Goal: Information Seeking & Learning: Learn about a topic

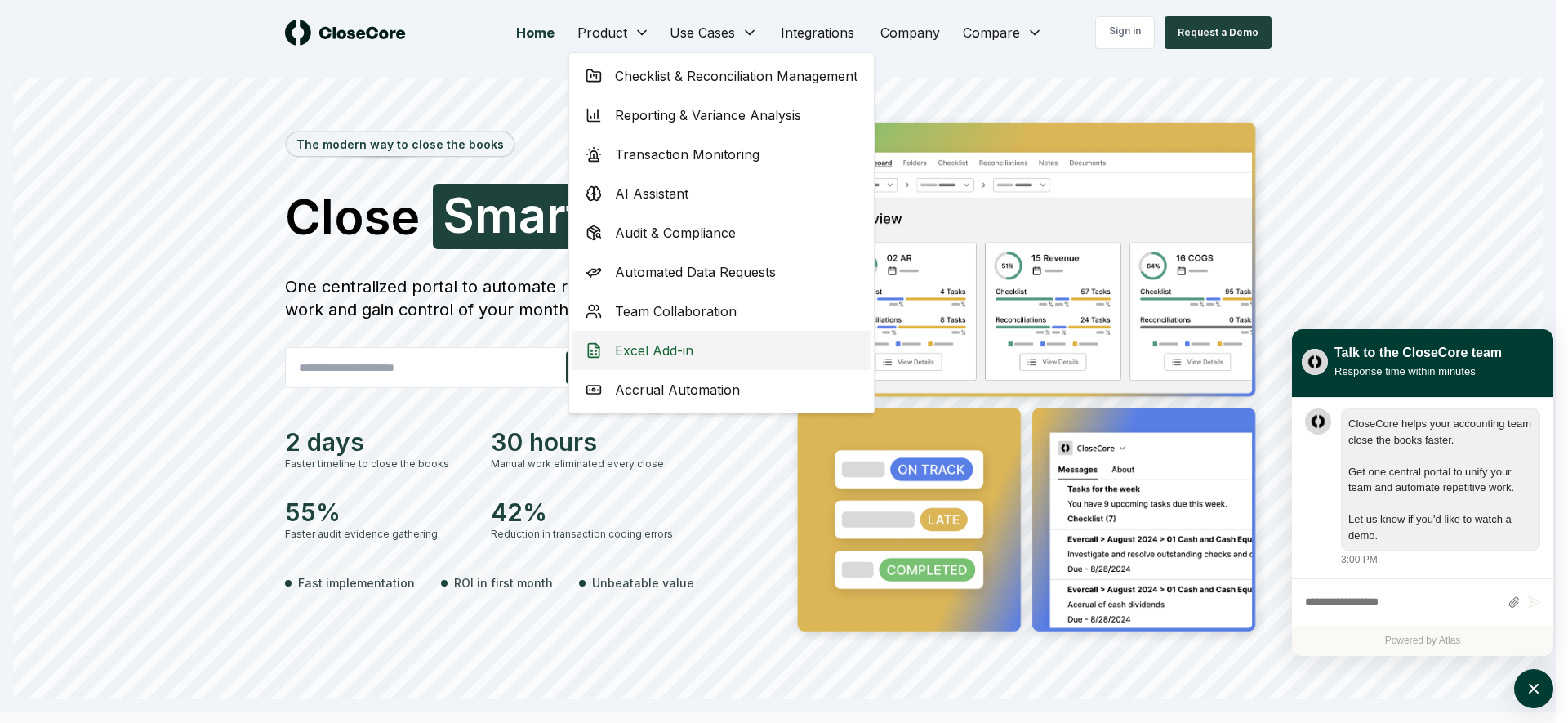
click at [682, 351] on span "Excel Add-in" at bounding box center [654, 351] width 78 height 20
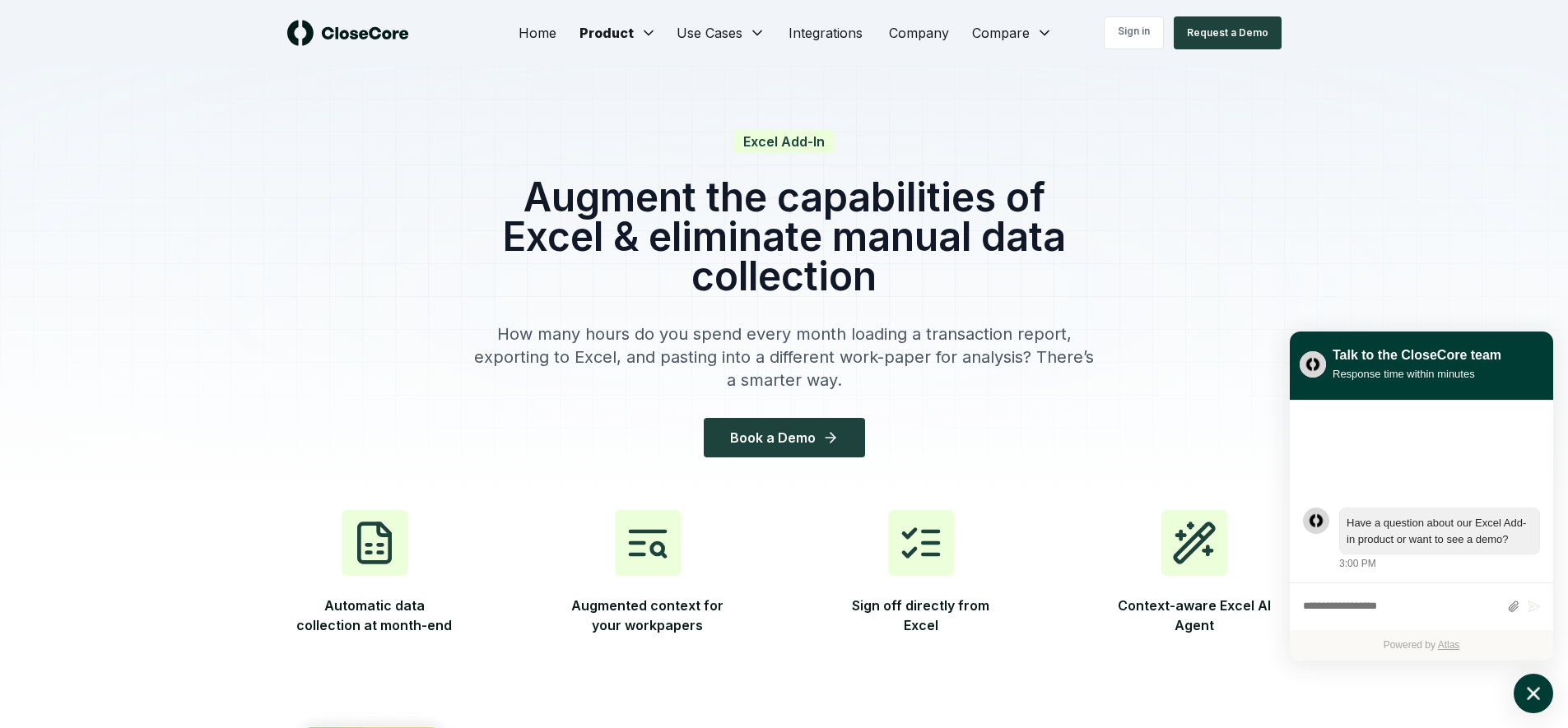
click at [1545, 697] on button "atlas-launcher" at bounding box center [1533, 693] width 39 height 39
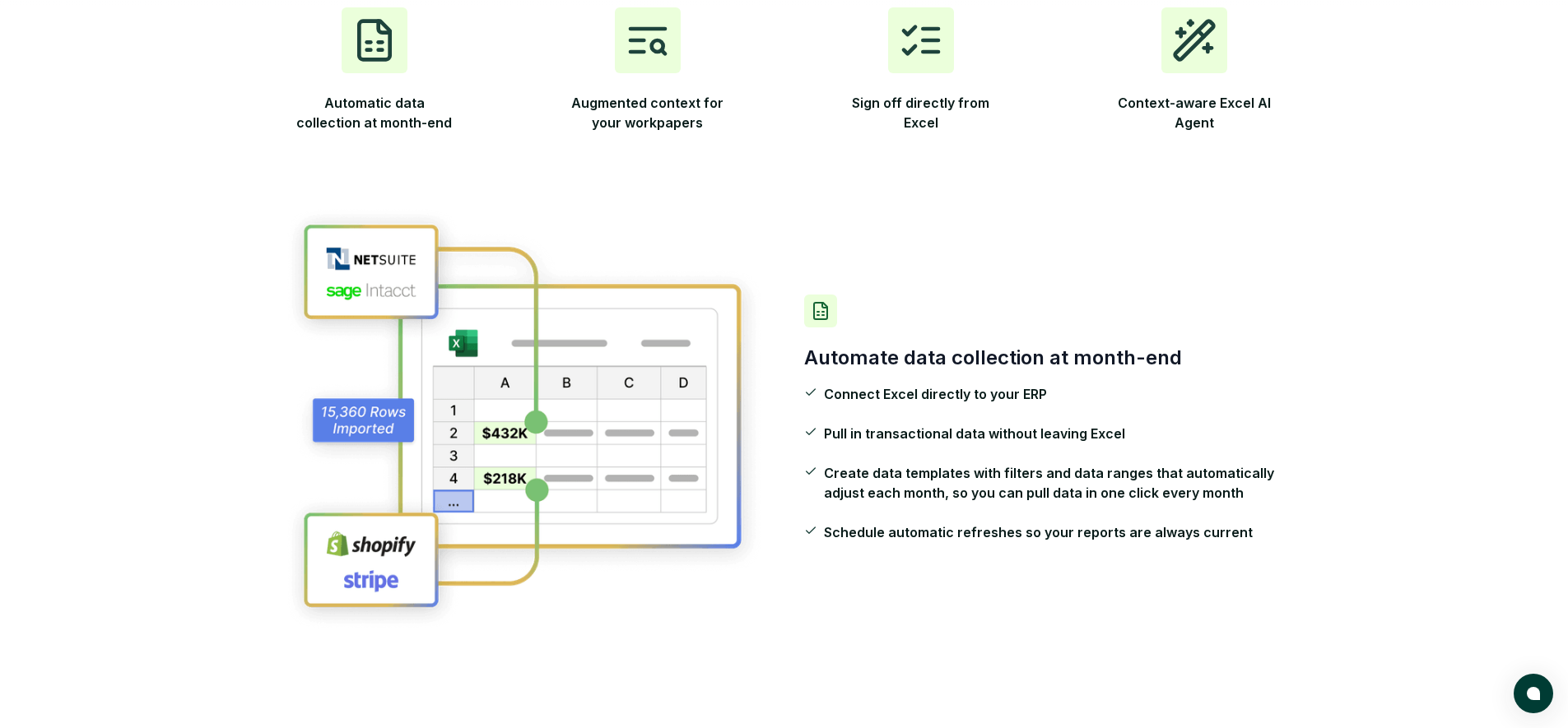
scroll to position [502, 0]
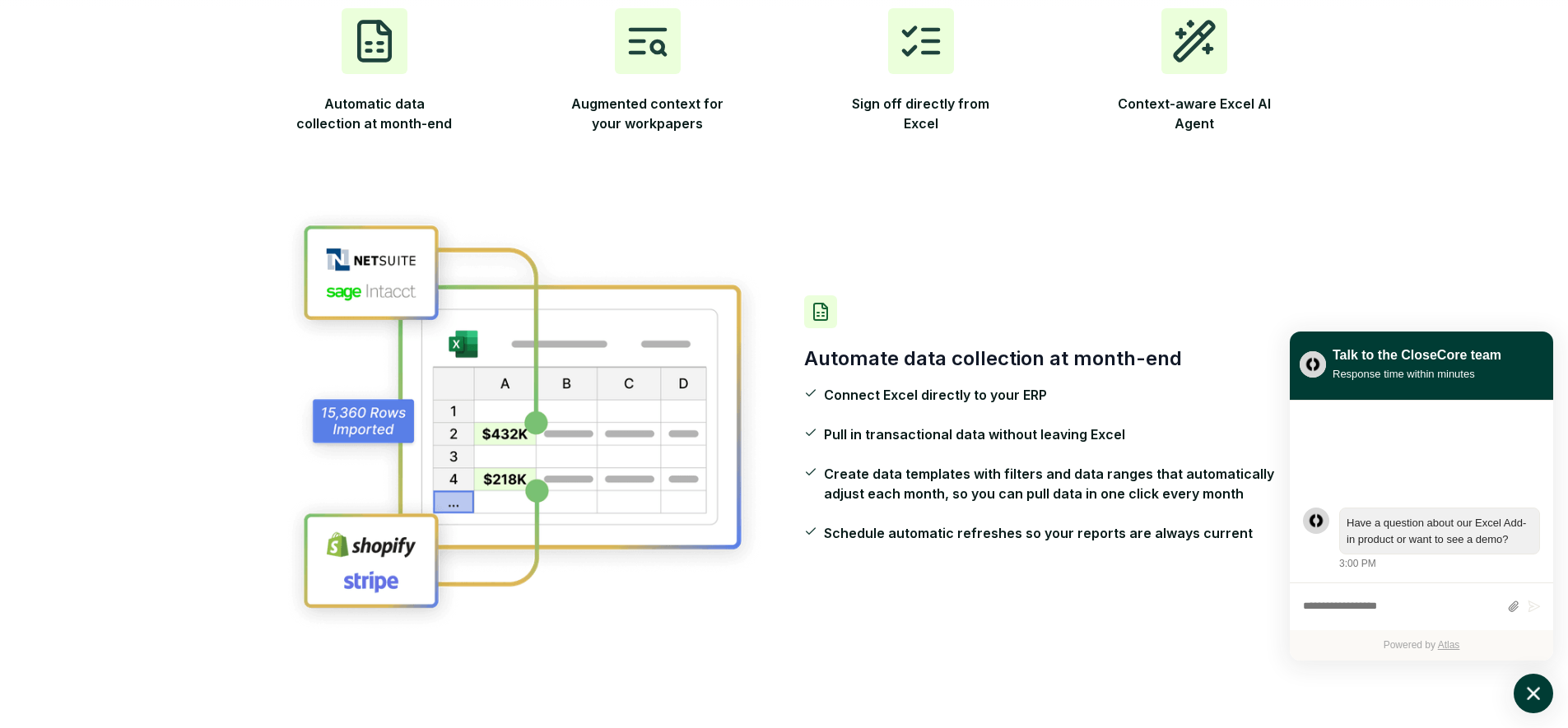
click at [1547, 693] on button "atlas-launcher" at bounding box center [1533, 693] width 39 height 39
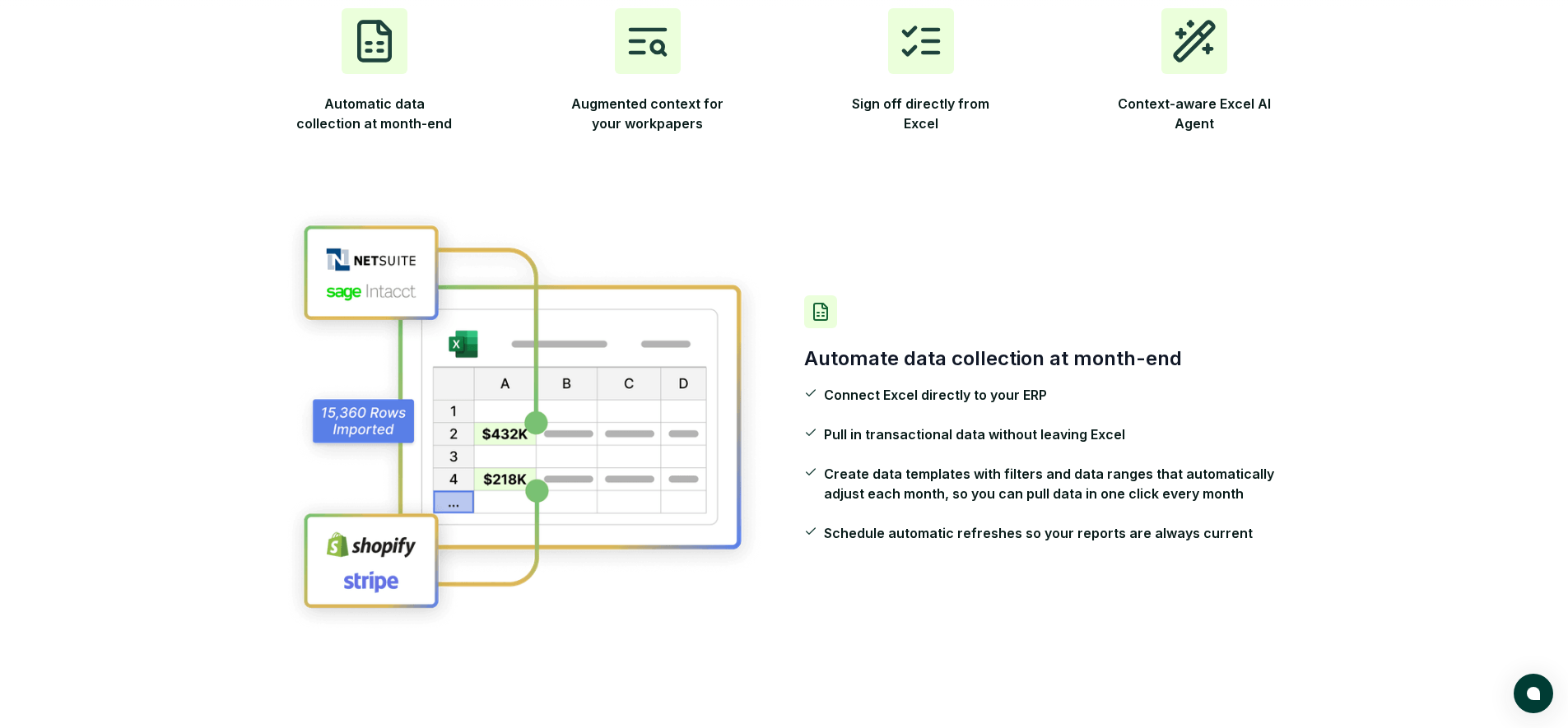
click at [914, 580] on div "Automate data collection at month-end Connect Excel directly to your ERP Pull i…" at bounding box center [784, 419] width 1001 height 530
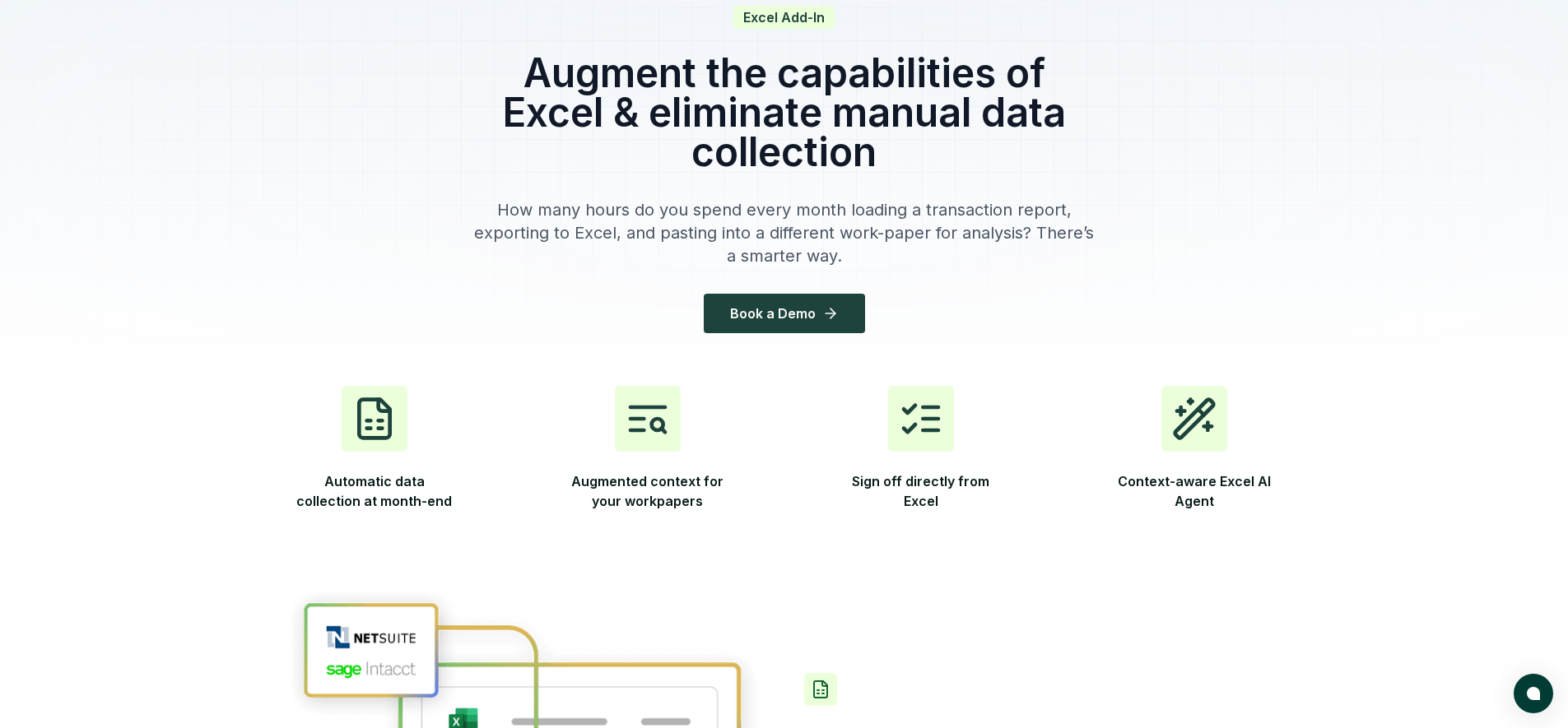
scroll to position [0, 0]
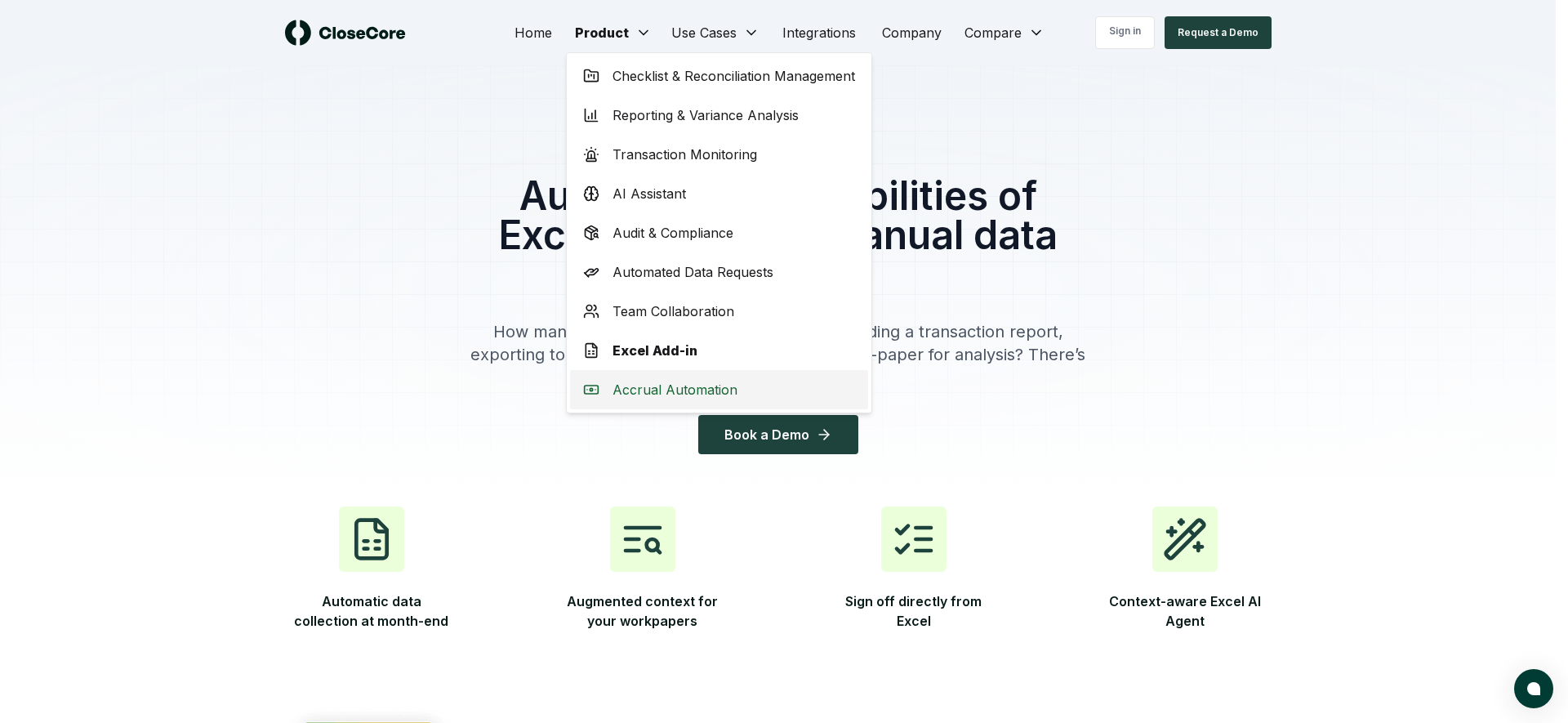
click at [677, 386] on span "Accrual Automation" at bounding box center [674, 390] width 125 height 20
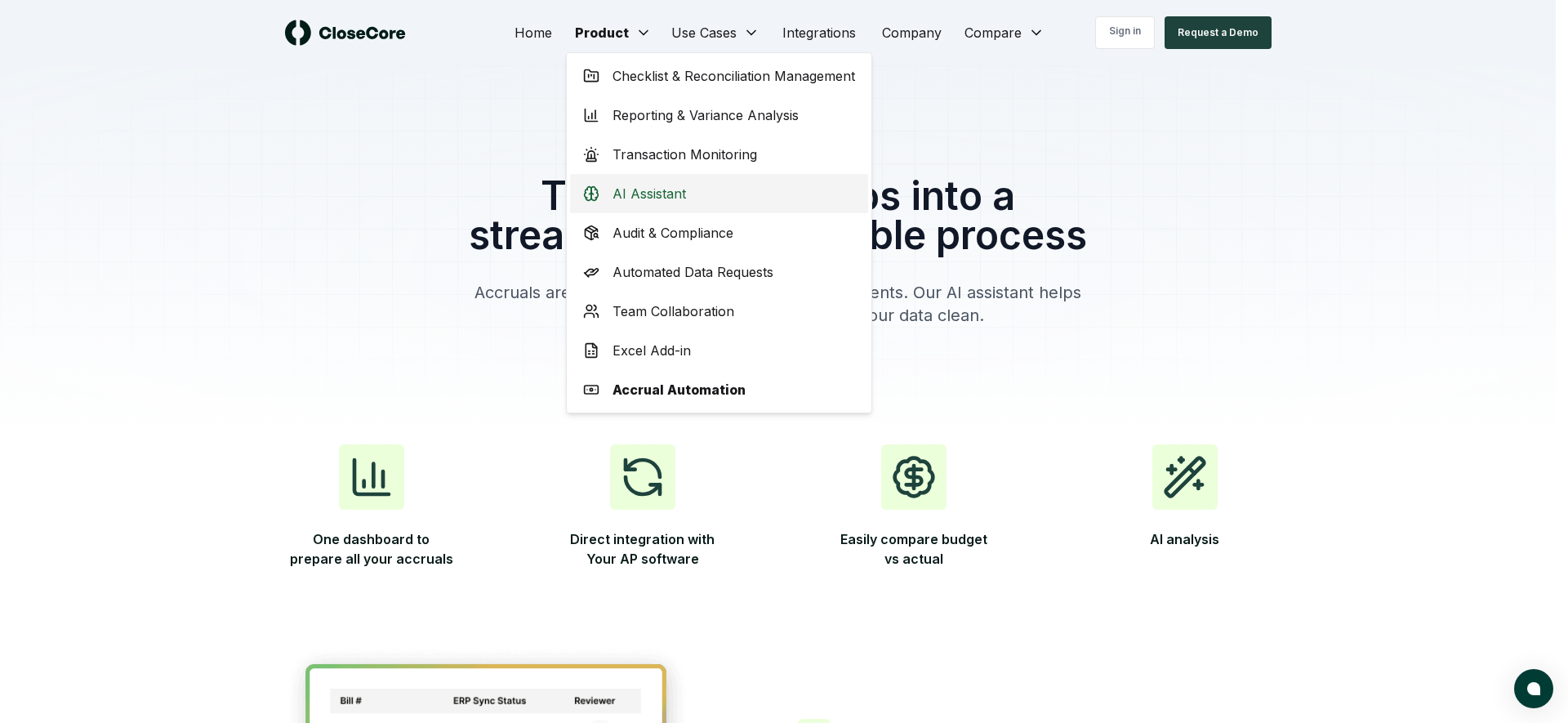
click at [655, 187] on span "AI Assistant" at bounding box center [648, 193] width 73 height 20
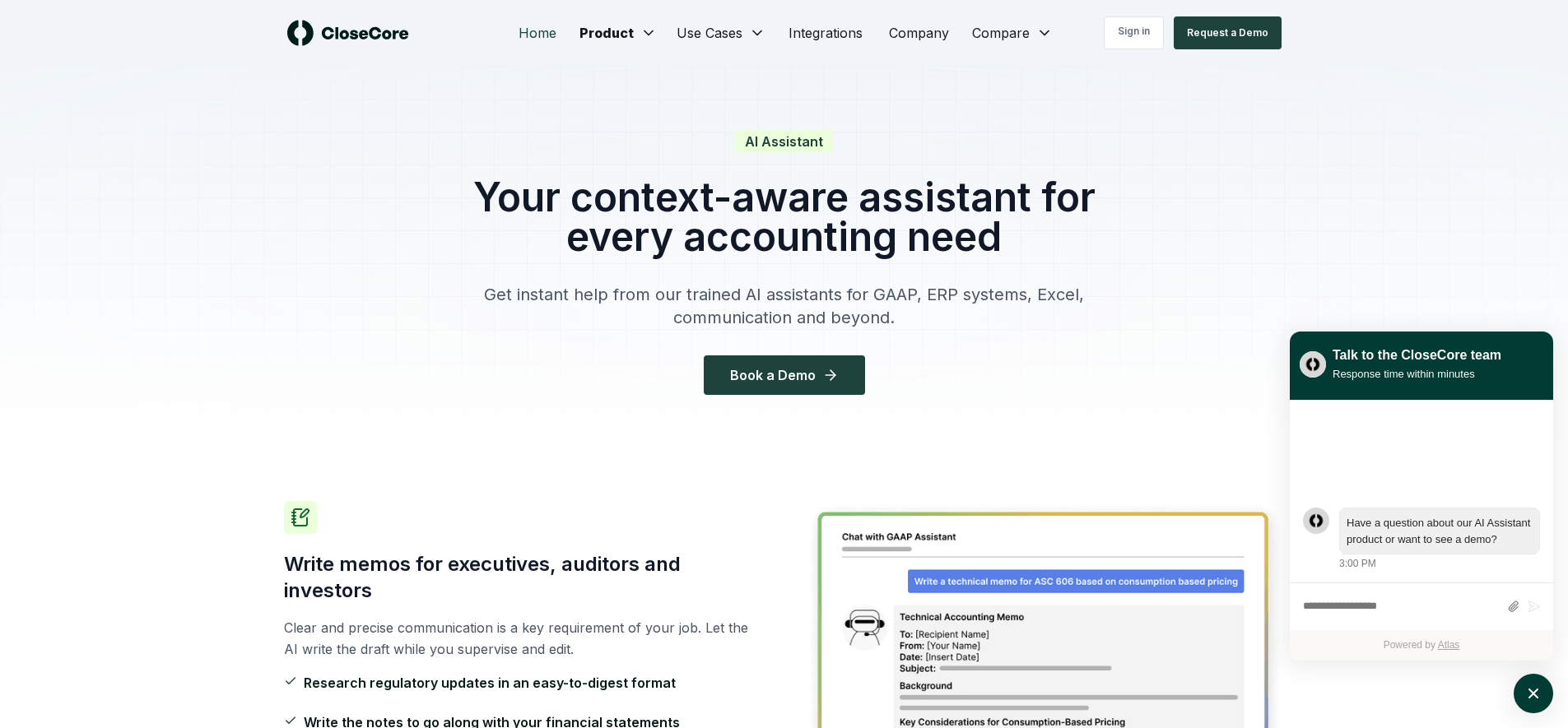
click at [529, 26] on link "Home" at bounding box center [537, 33] width 64 height 33
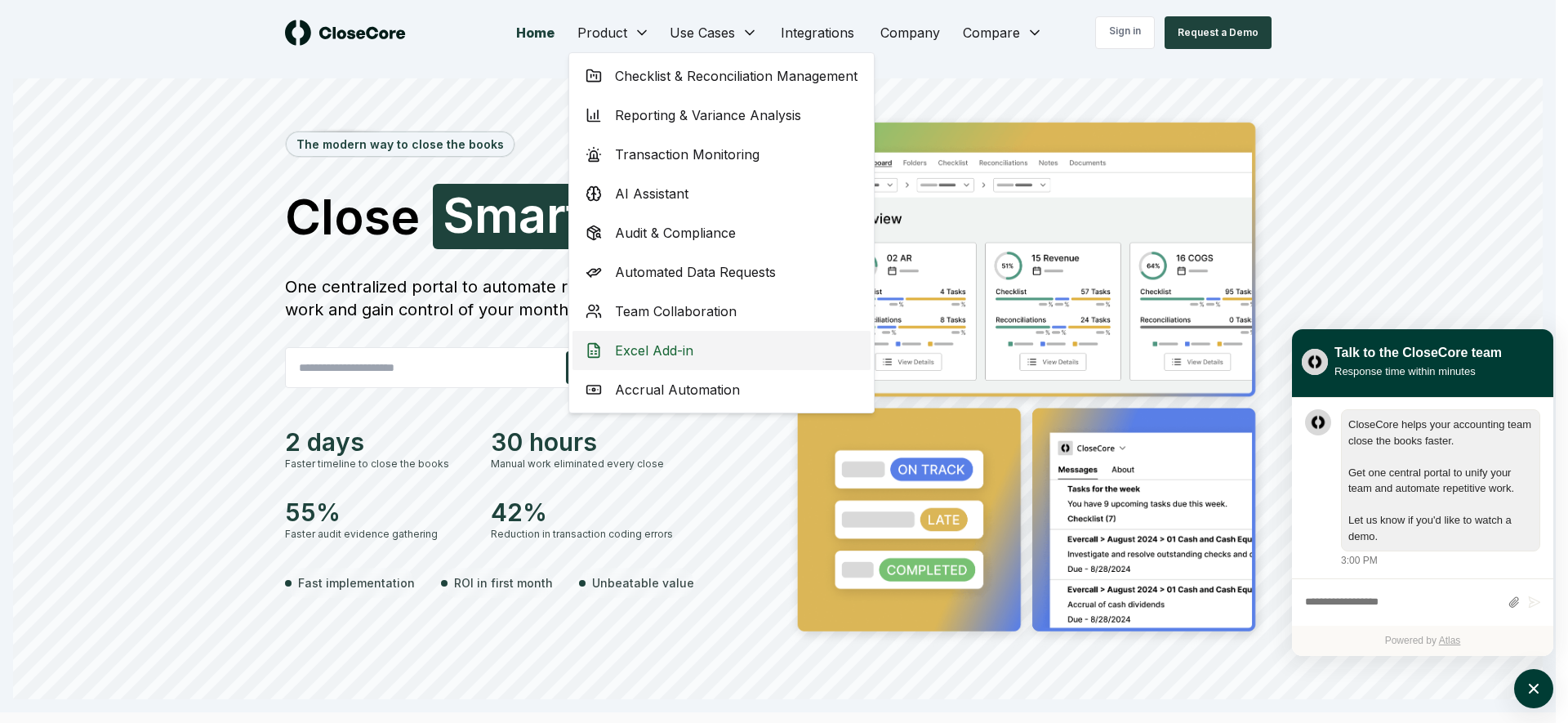
click at [715, 342] on div "Excel Add-in" at bounding box center [721, 350] width 298 height 39
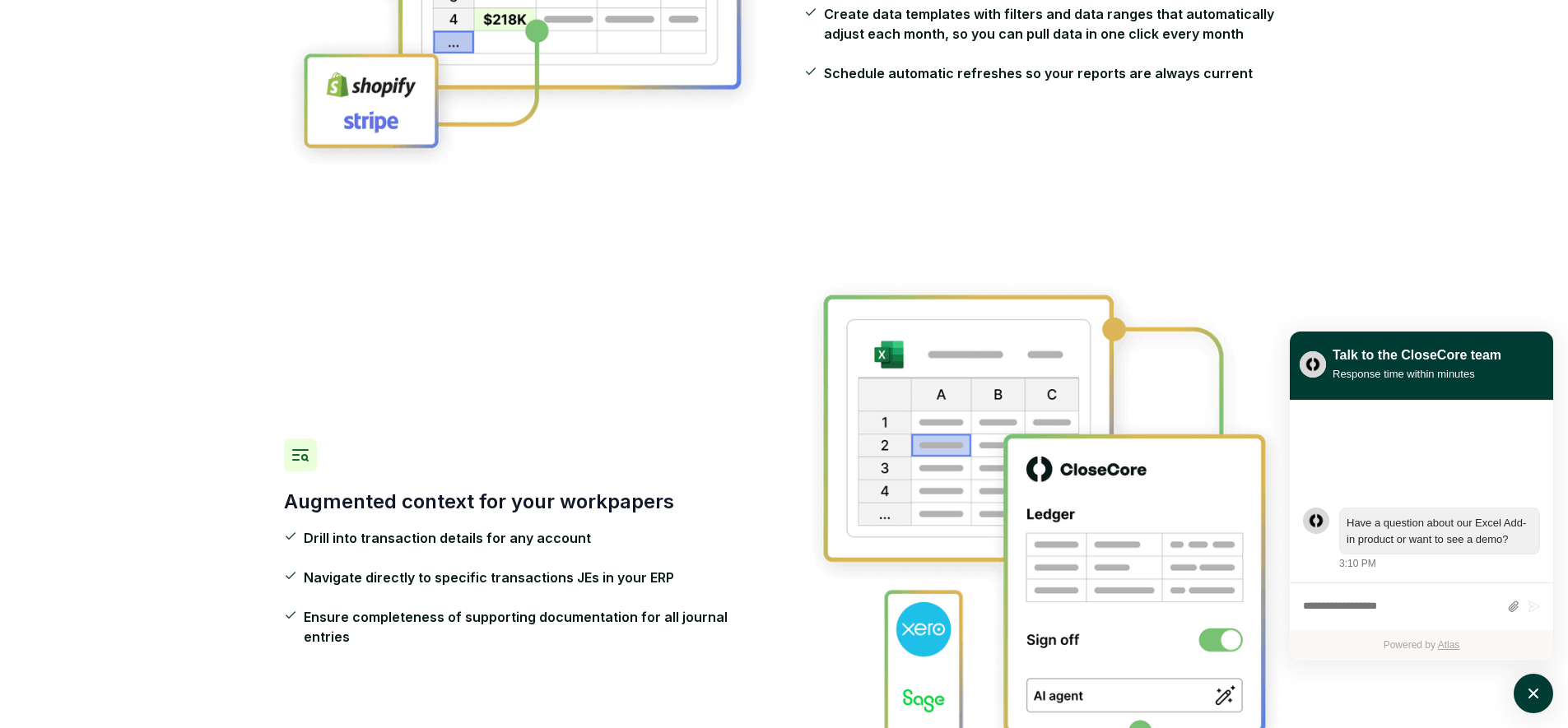
scroll to position [966, 0]
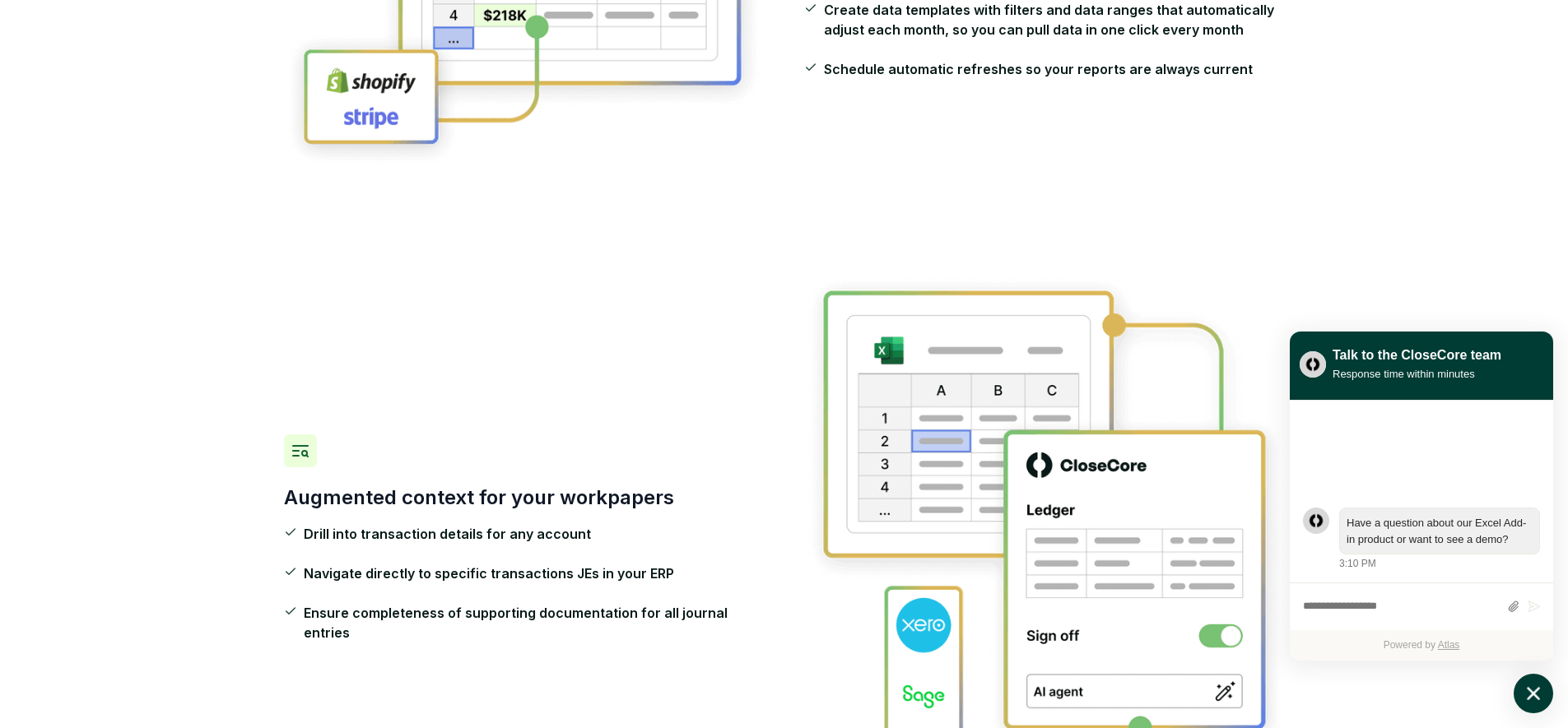
click at [1536, 693] on icon "atlas-launcher" at bounding box center [1533, 693] width 24 height 24
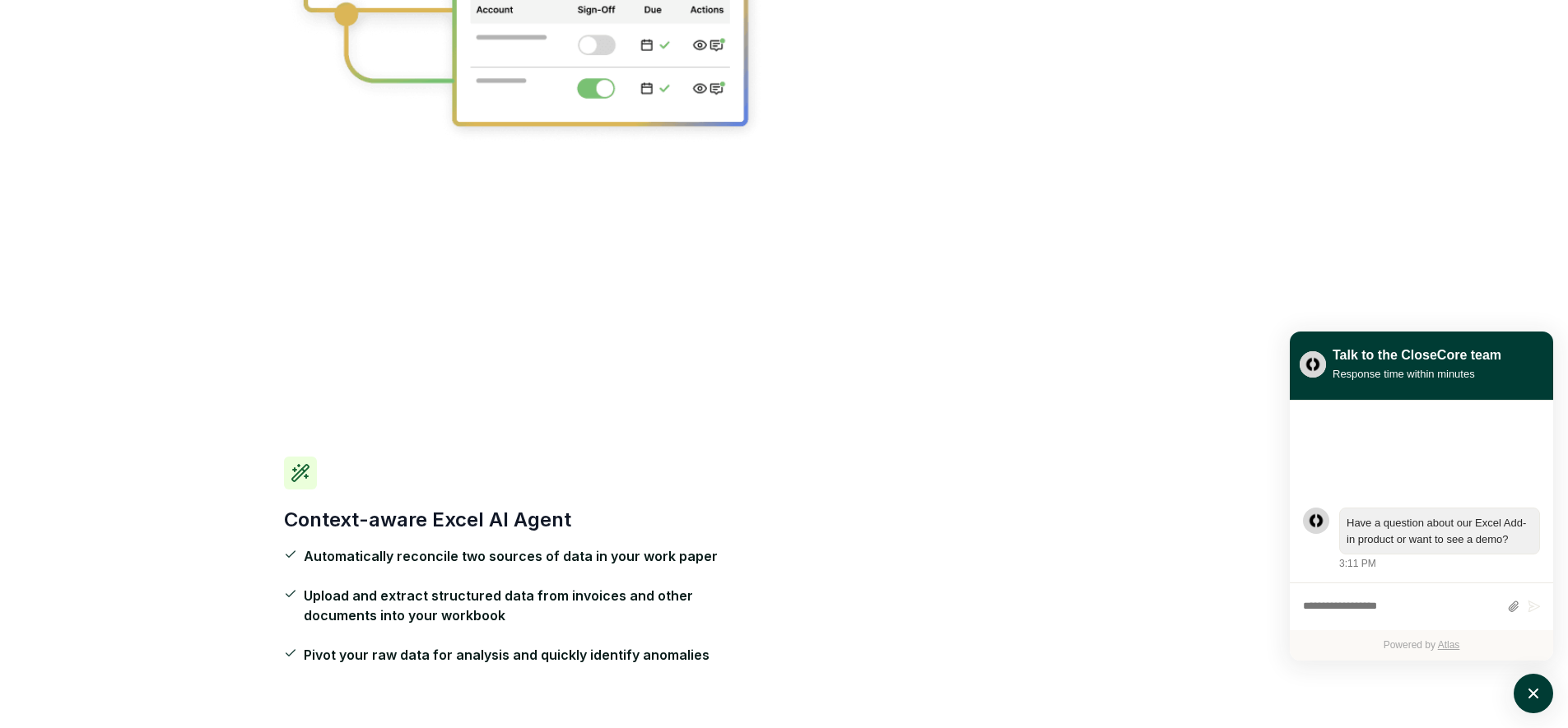
scroll to position [2241, 0]
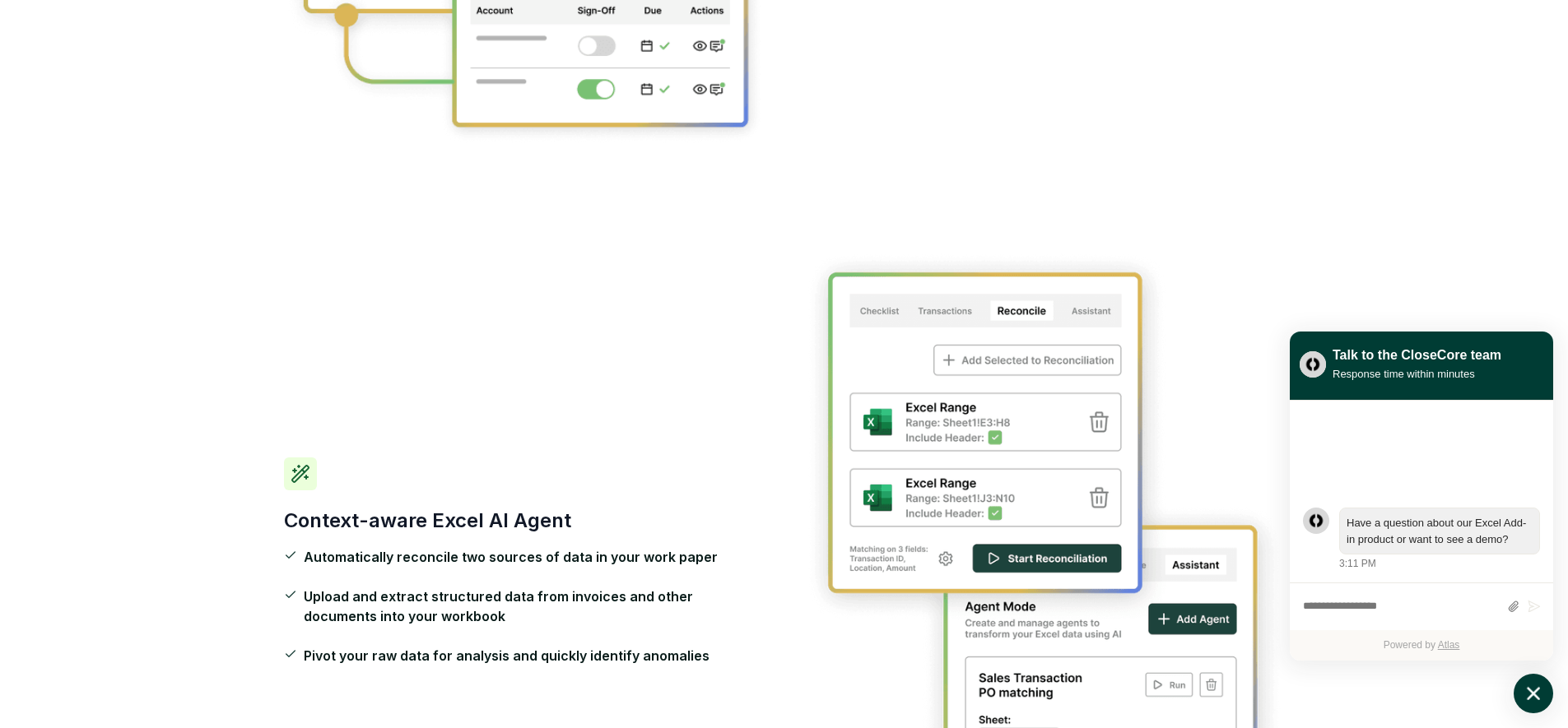
click at [1527, 694] on icon "atlas-launcher" at bounding box center [1533, 693] width 24 height 24
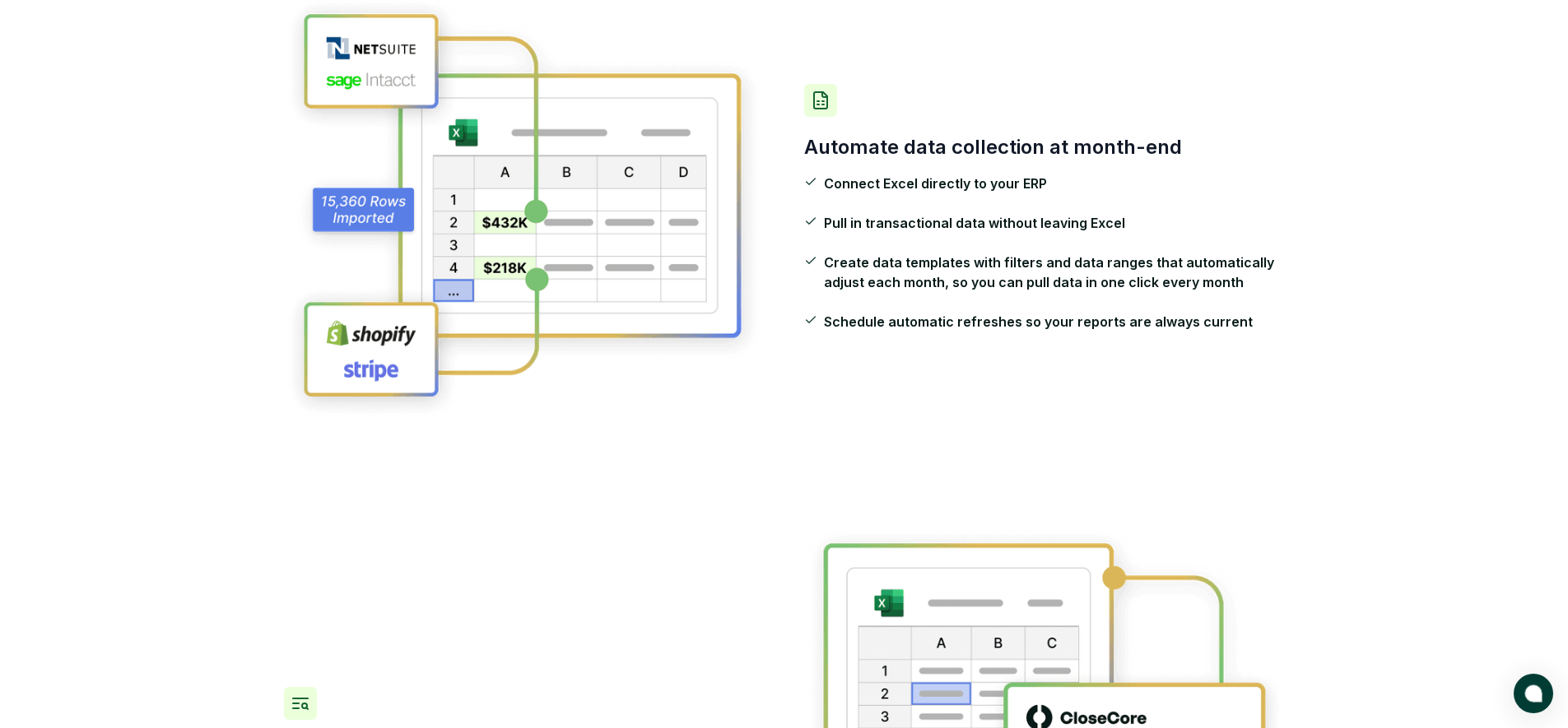
scroll to position [0, 0]
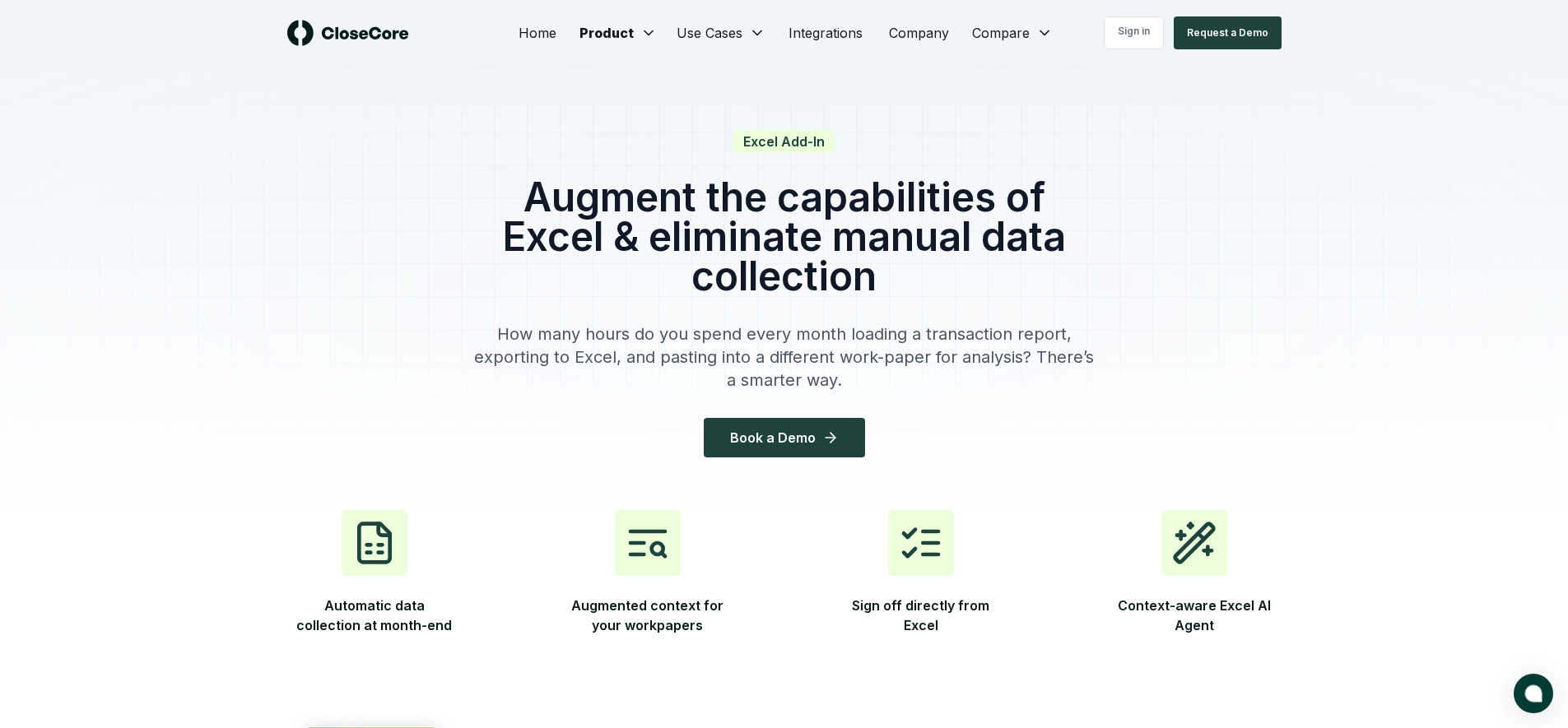
drag, startPoint x: 791, startPoint y: 192, endPoint x: 806, endPoint y: 205, distance: 19.8
click at [806, 205] on h1 "Augment the capabilities of Excel & eliminate manual data collection" at bounding box center [784, 237] width 632 height 119
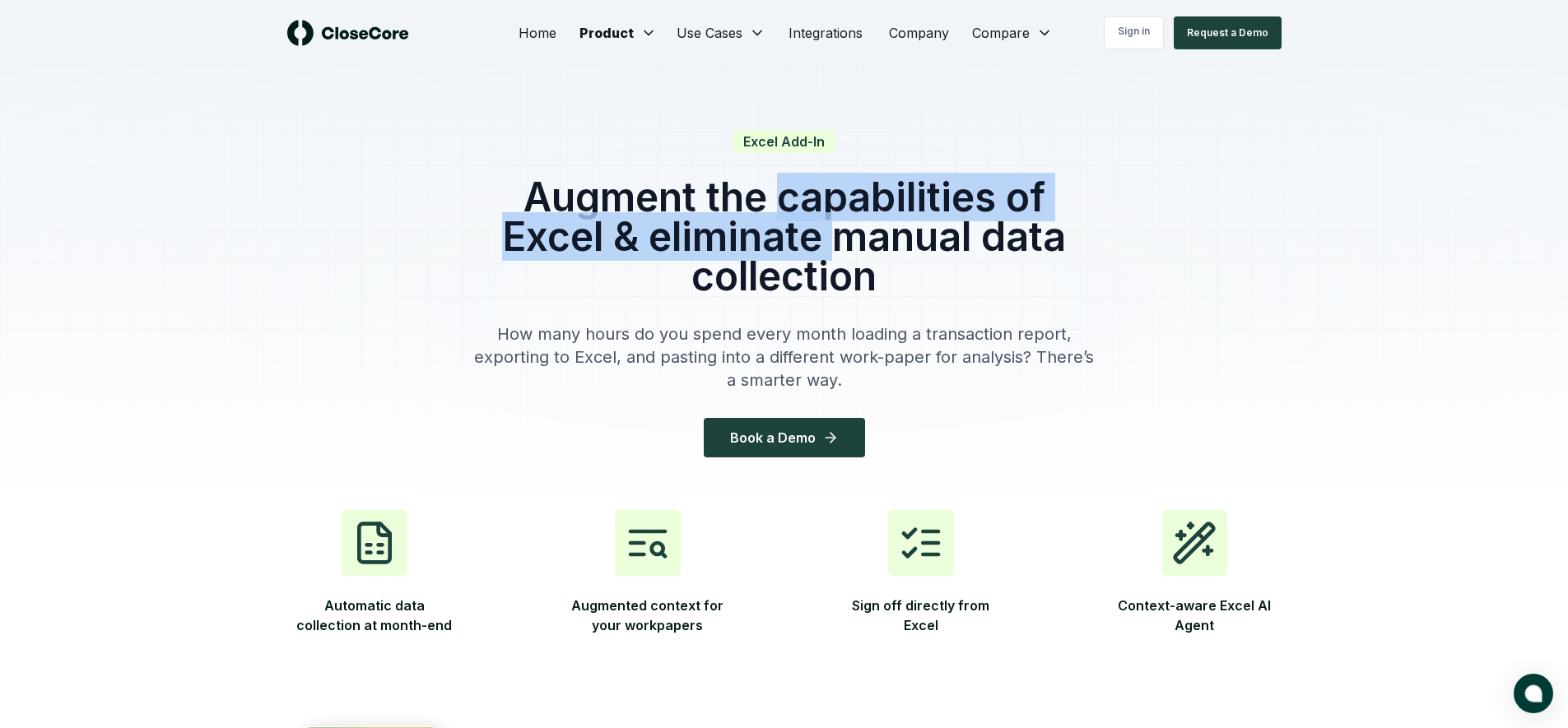
drag, startPoint x: 781, startPoint y: 200, endPoint x: 832, endPoint y: 236, distance: 62.4
click at [836, 238] on h1 "Augment the capabilities of Excel & eliminate manual data collection" at bounding box center [784, 237] width 632 height 119
click at [809, 232] on h1 "Augment the capabilities of Excel & eliminate manual data collection" at bounding box center [784, 237] width 632 height 119
drag, startPoint x: 787, startPoint y: 214, endPoint x: 820, endPoint y: 234, distance: 38.6
click at [820, 234] on h1 "Augment the capabilities of Excel & eliminate manual data collection" at bounding box center [784, 237] width 632 height 119
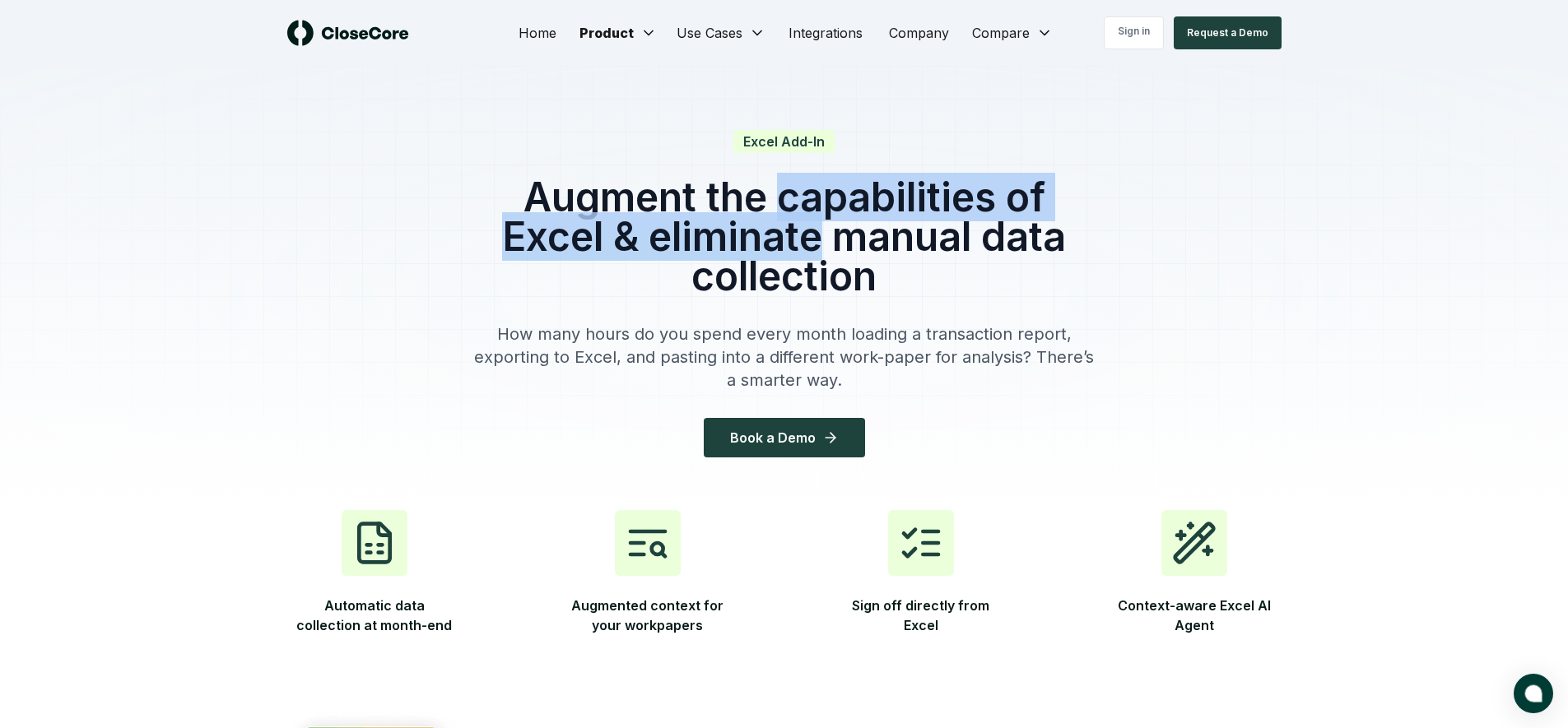
click at [820, 234] on h1 "Augment the capabilities of Excel & eliminate manual data collection" at bounding box center [784, 237] width 632 height 119
drag, startPoint x: 788, startPoint y: 210, endPoint x: 802, endPoint y: 228, distance: 22.8
click at [802, 228] on h1 "Augment the capabilities of Excel & eliminate manual data collection" at bounding box center [784, 237] width 632 height 119
click at [802, 229] on h1 "Augment the capabilities of Excel & eliminate manual data collection" at bounding box center [784, 237] width 632 height 119
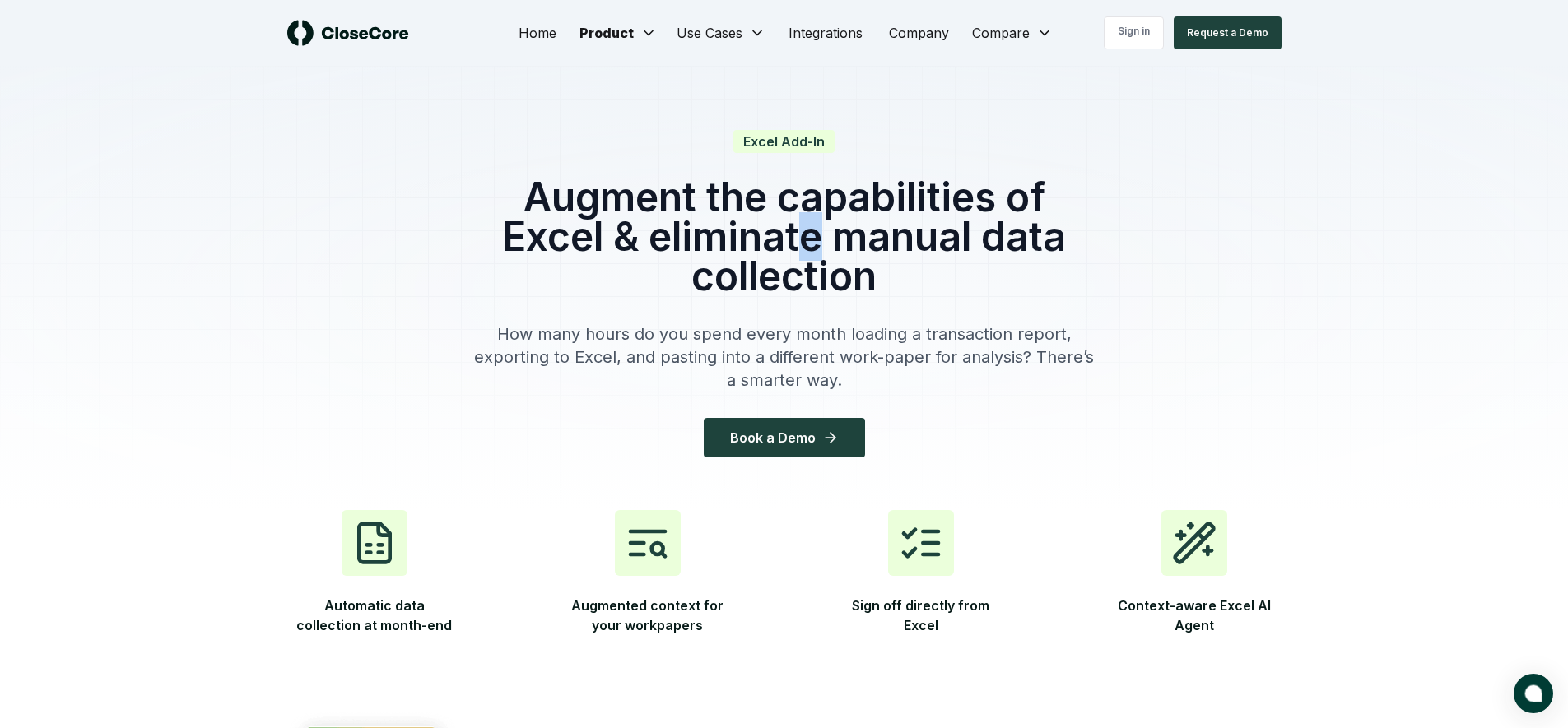
drag, startPoint x: 810, startPoint y: 234, endPoint x: 813, endPoint y: 249, distance: 15.3
click at [813, 249] on h1 "Augment the capabilities of Excel & eliminate manual data collection" at bounding box center [784, 237] width 632 height 119
click at [977, 267] on h1 "Augment the capabilities of Excel & eliminate manual data collection" at bounding box center [784, 237] width 632 height 119
click at [662, 536] on icon "button" at bounding box center [648, 543] width 46 height 46
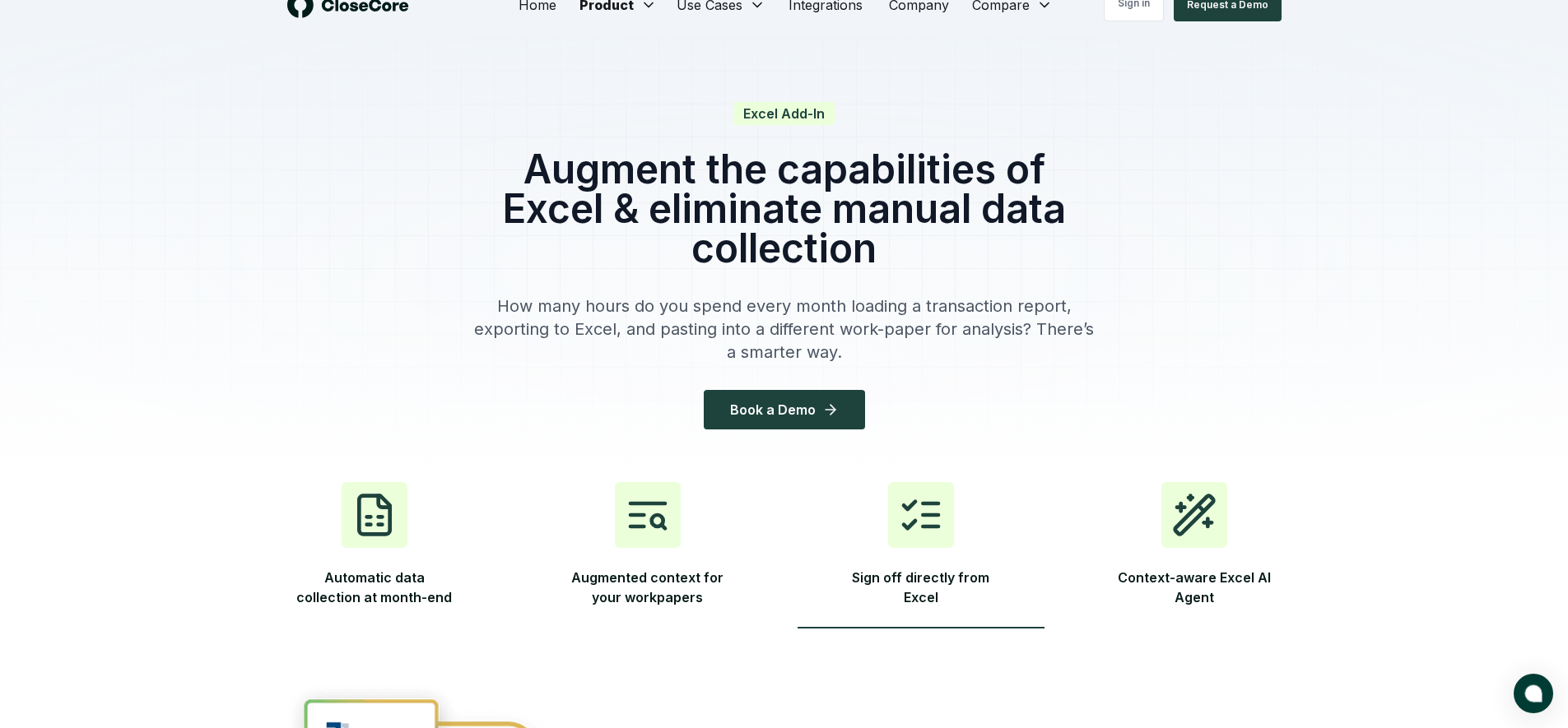
click at [964, 513] on button "Sign off directly from Excel" at bounding box center [920, 555] width 247 height 147
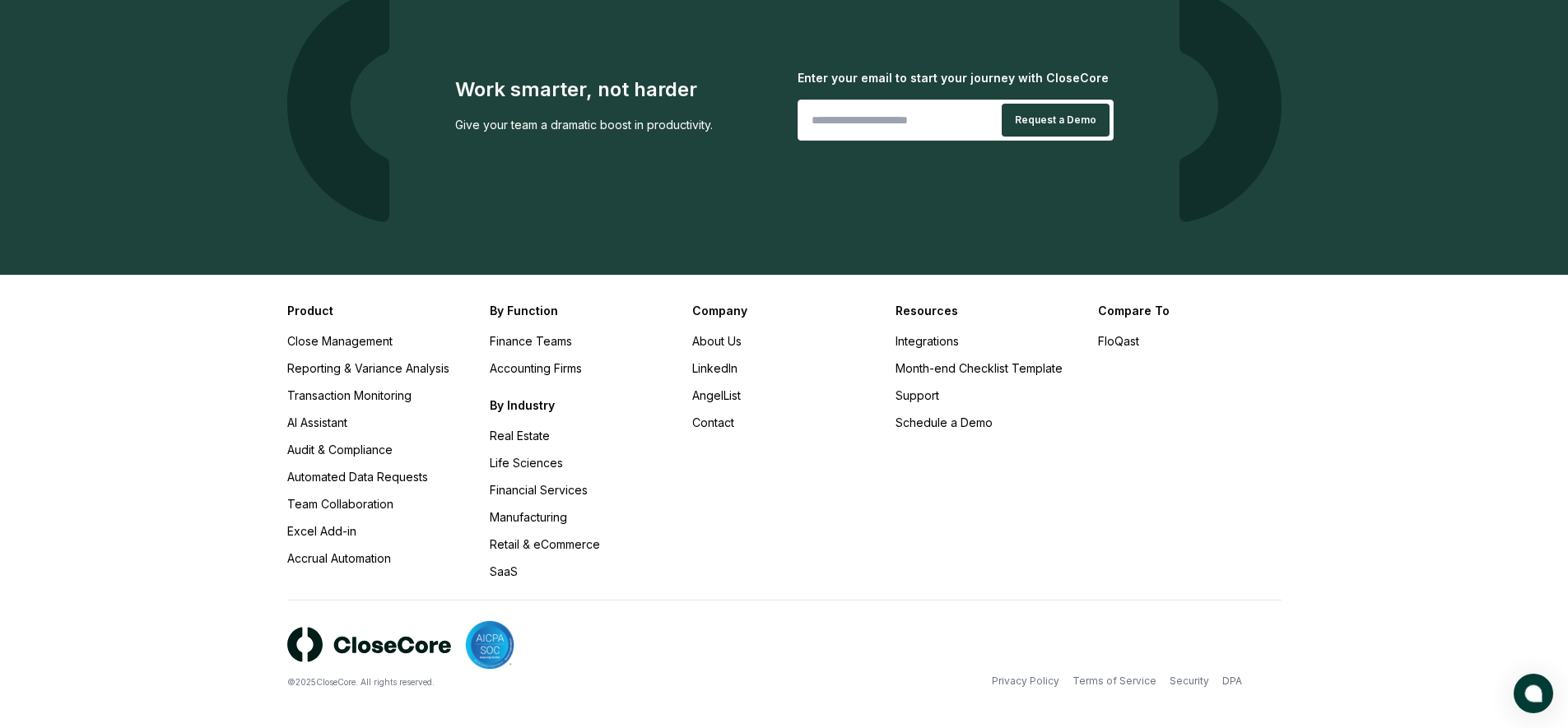
scroll to position [3369, 0]
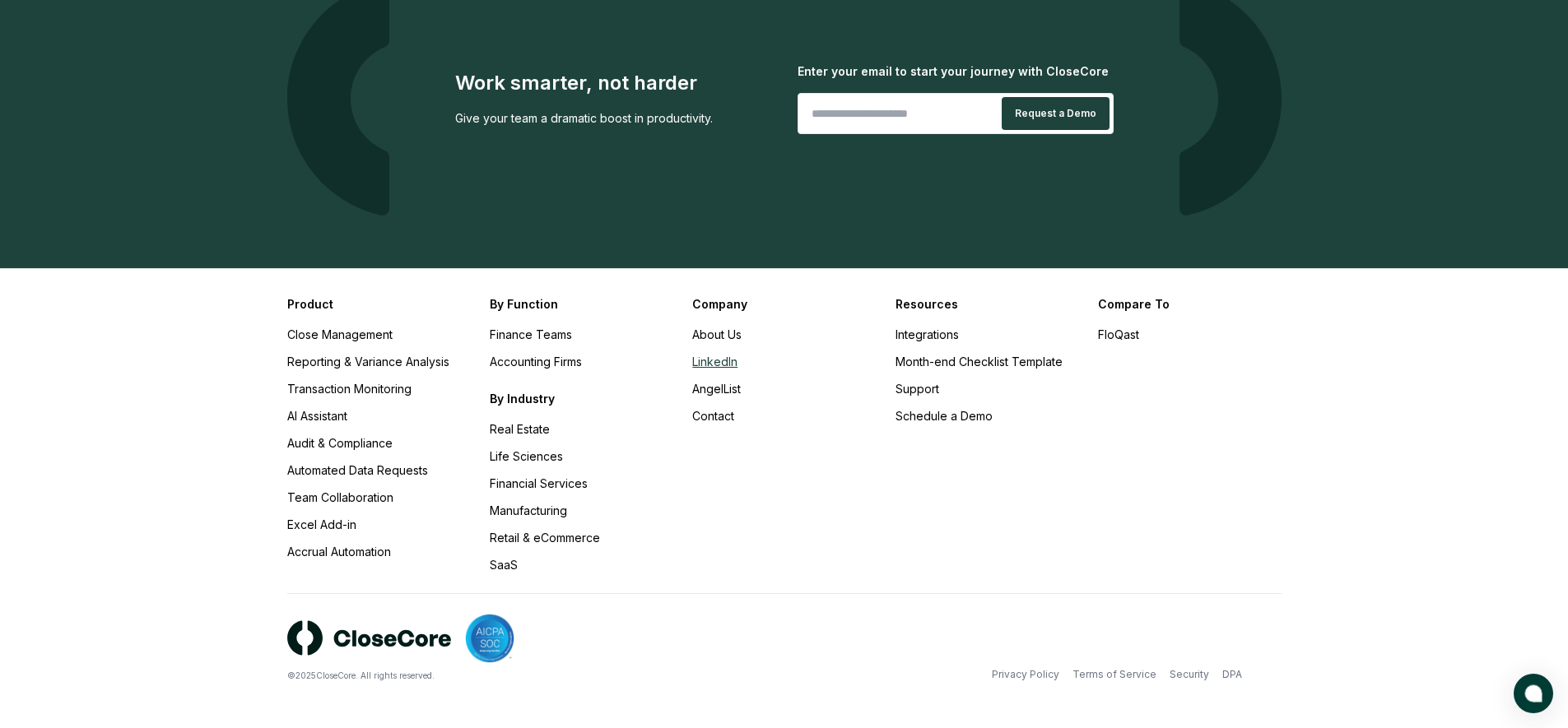
click at [723, 359] on link "LinkedIn" at bounding box center [715, 362] width 45 height 14
